Goal: Find contact information: Find contact information

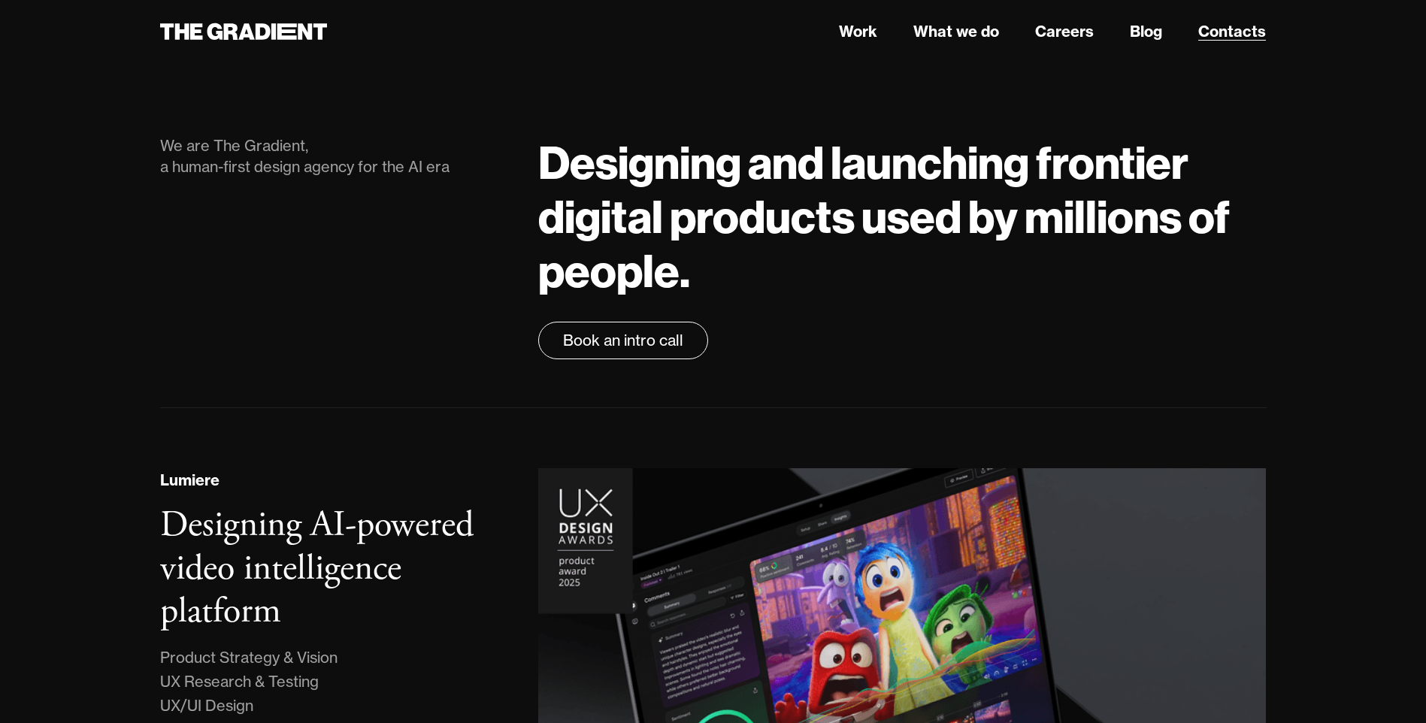
click at [1250, 27] on link "Contacts" at bounding box center [1232, 31] width 68 height 23
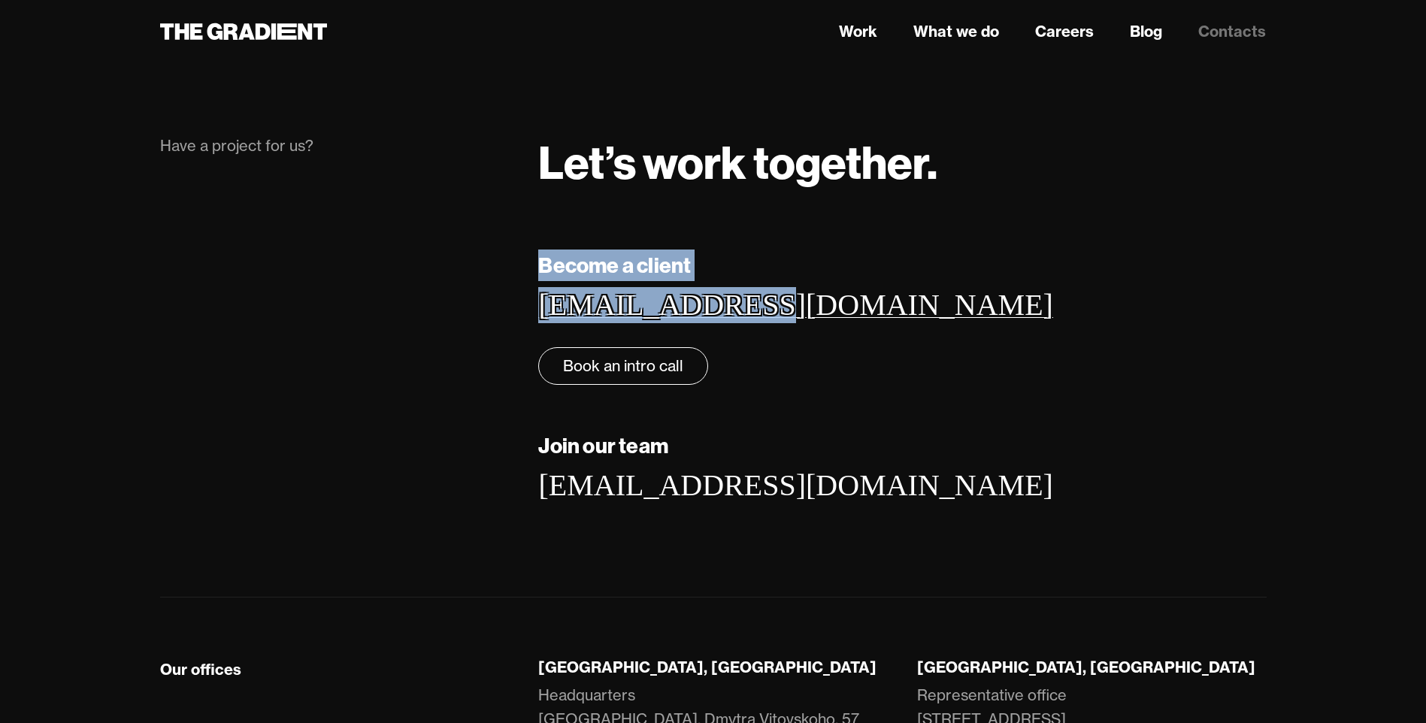
drag, startPoint x: 493, startPoint y: 306, endPoint x: 719, endPoint y: 301, distance: 226.4
click at [719, 301] on div "Become a client hello@thegradient.com ‍ Book an intro call Join our team work@t…" at bounding box center [713, 399] width 1137 height 299
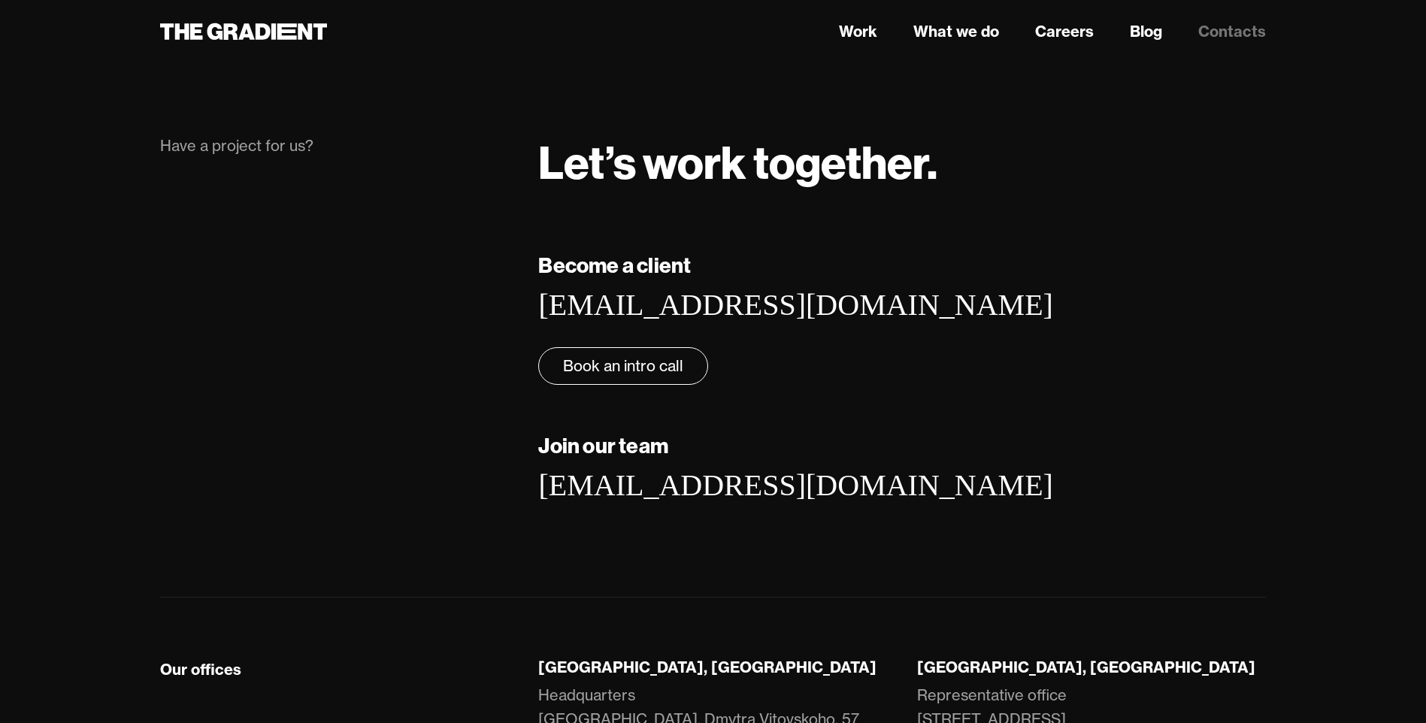
drag, startPoint x: 719, startPoint y: 301, endPoint x: 898, endPoint y: 303, distance: 178.9
click at [898, 303] on div "Become a client hello@thegradient.com ‍ Book an intro call" at bounding box center [902, 317] width 728 height 135
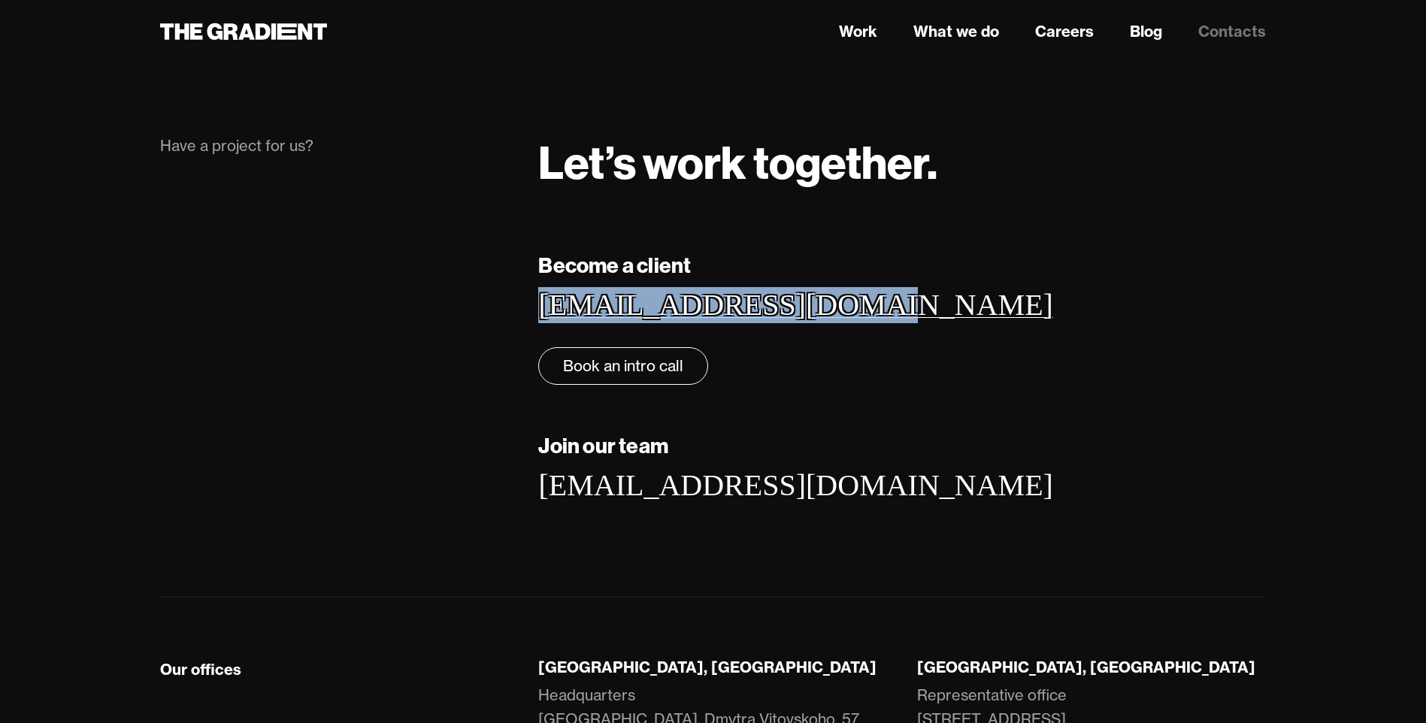
copy link "[EMAIL_ADDRESS][DOMAIN_NAME]"
drag, startPoint x: 882, startPoint y: 303, endPoint x: 539, endPoint y: 304, distance: 342.8
click at [539, 304] on div "Become a client hello@thegradient.com ‍ Book an intro call" at bounding box center [902, 317] width 728 height 135
